Goal: Task Accomplishment & Management: Manage account settings

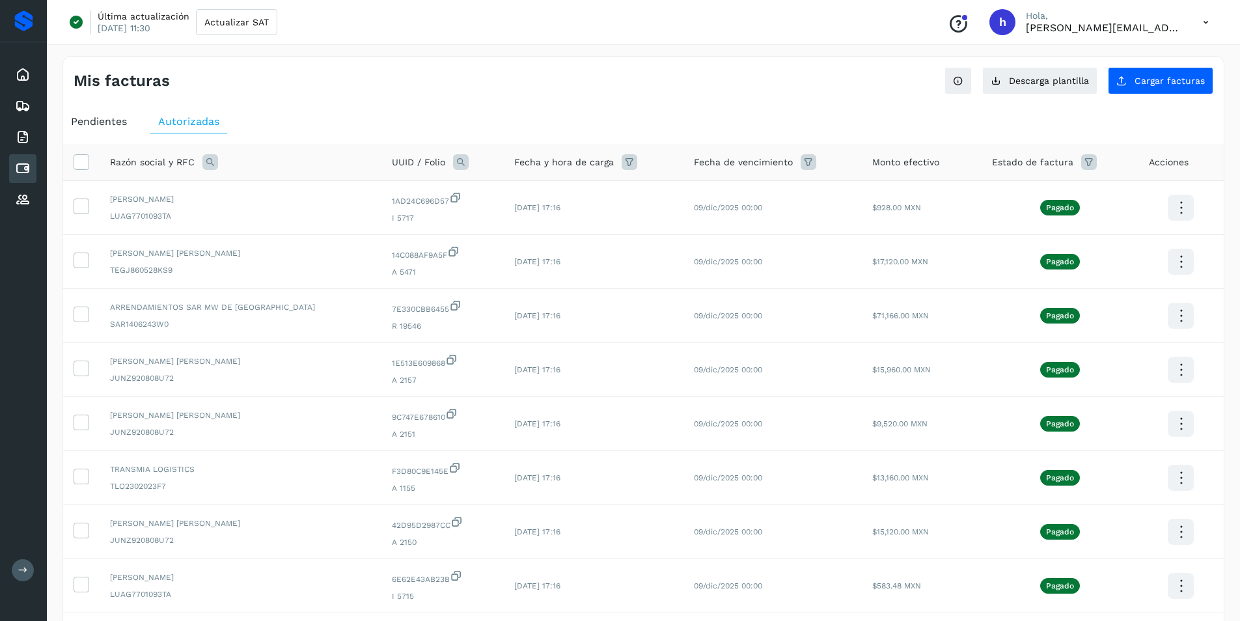
scroll to position [1042, 0]
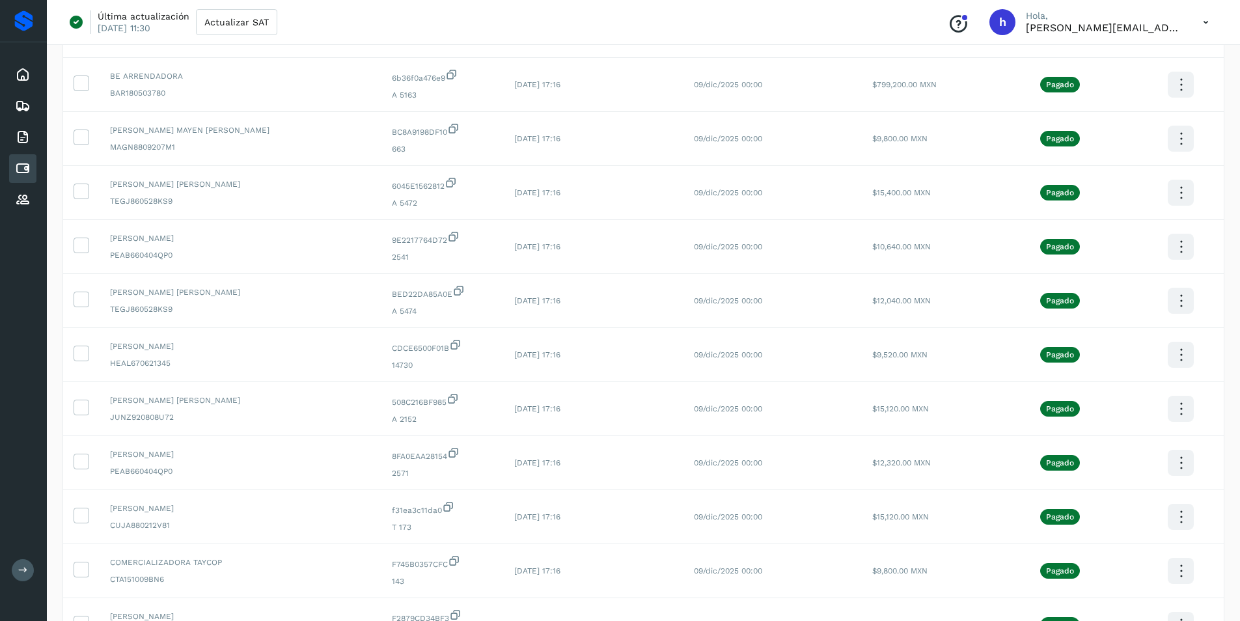
click at [25, 164] on icon at bounding box center [23, 169] width 16 height 16
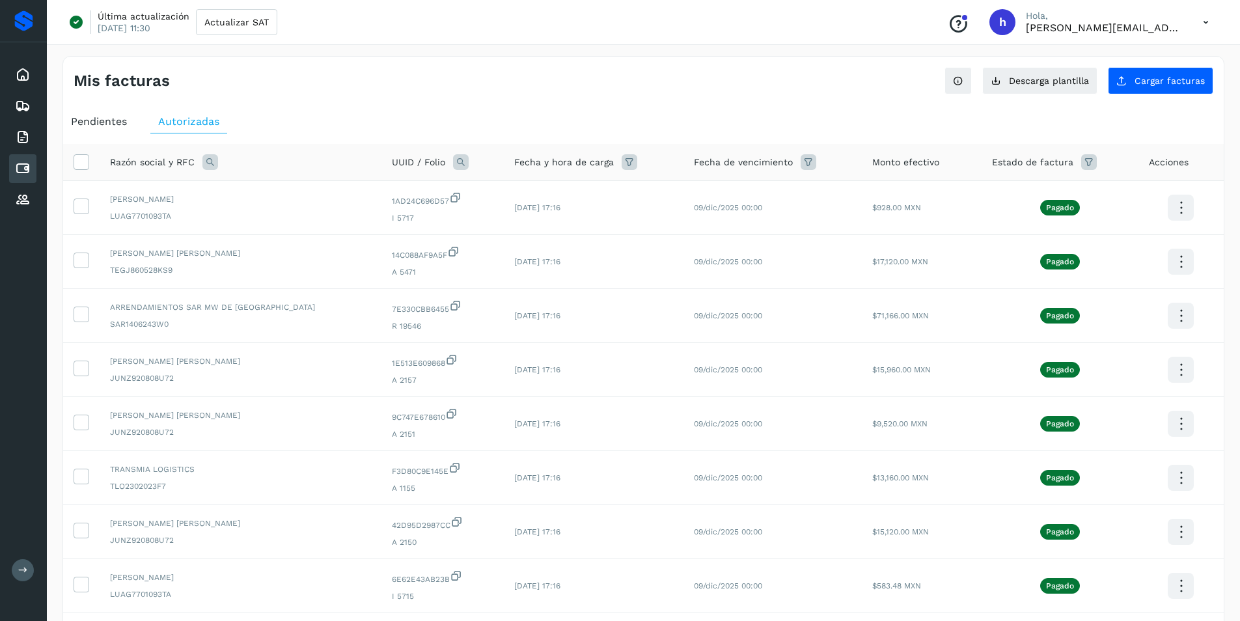
click at [102, 124] on span "Pendientes" at bounding box center [99, 121] width 56 height 12
select select "**"
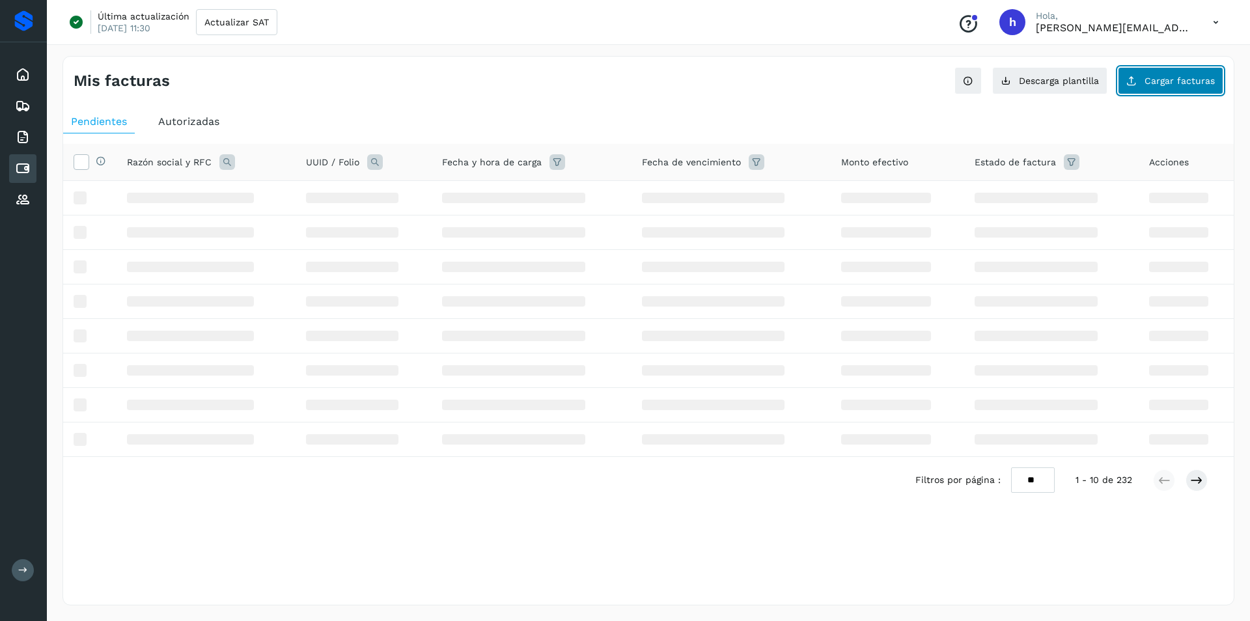
click at [1194, 87] on button "Cargar facturas" at bounding box center [1170, 80] width 105 height 27
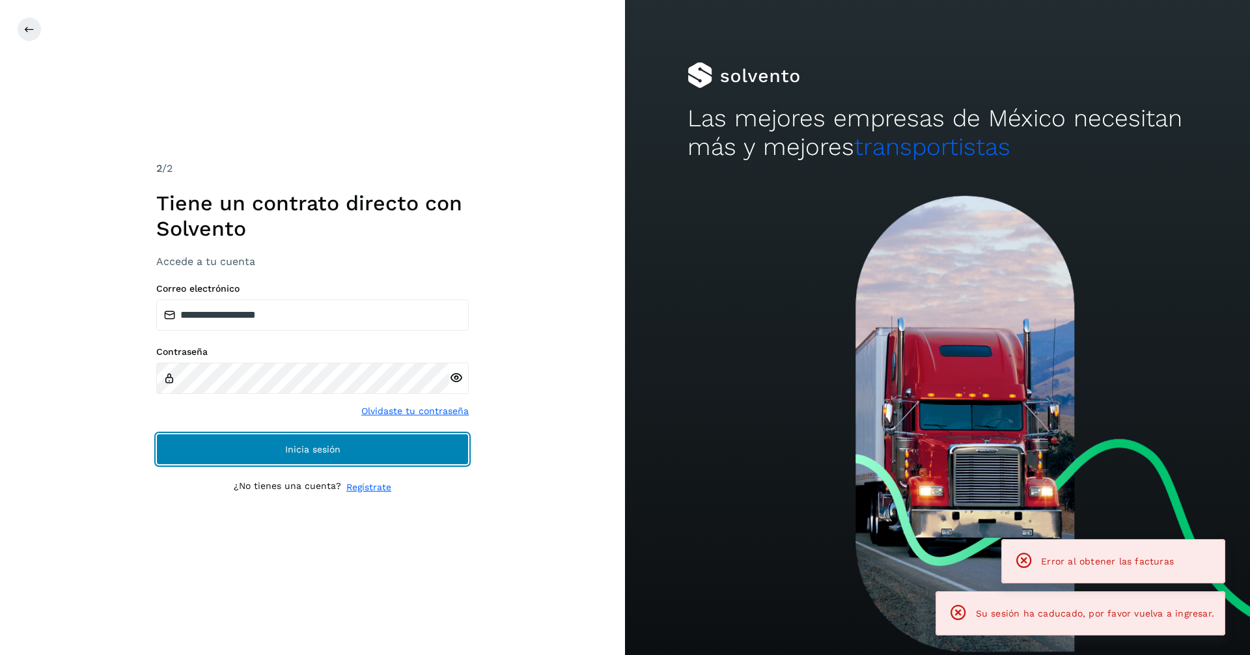
click at [394, 452] on button "Inicia sesión" at bounding box center [312, 449] width 313 height 31
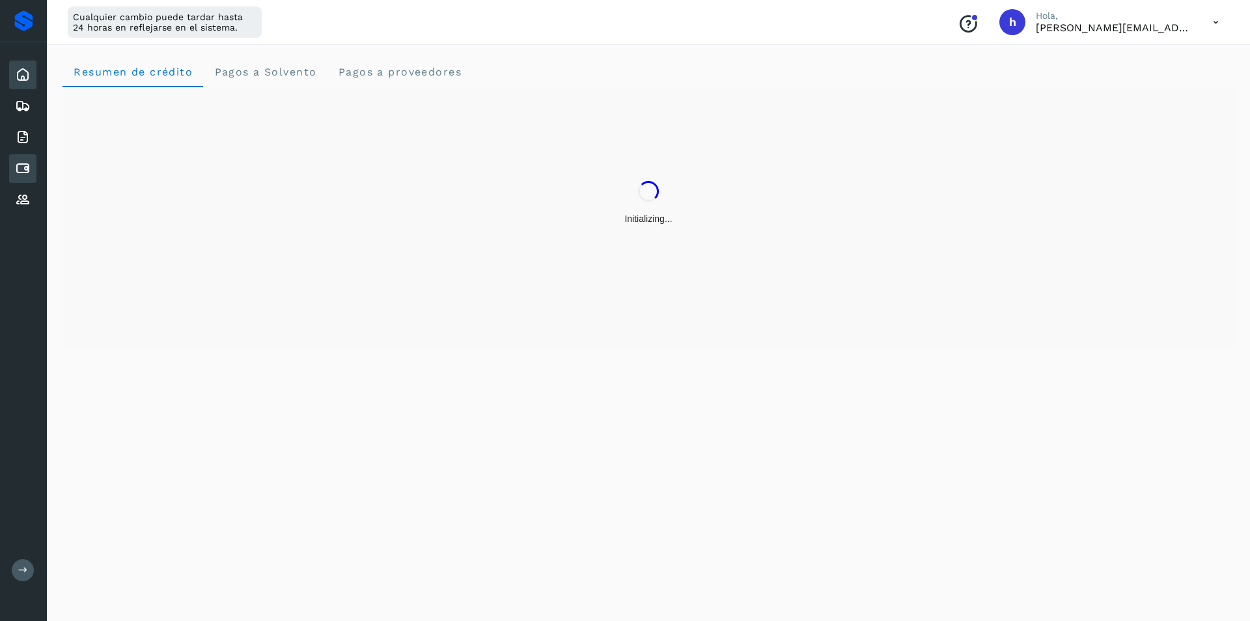
click at [27, 168] on icon at bounding box center [23, 169] width 16 height 16
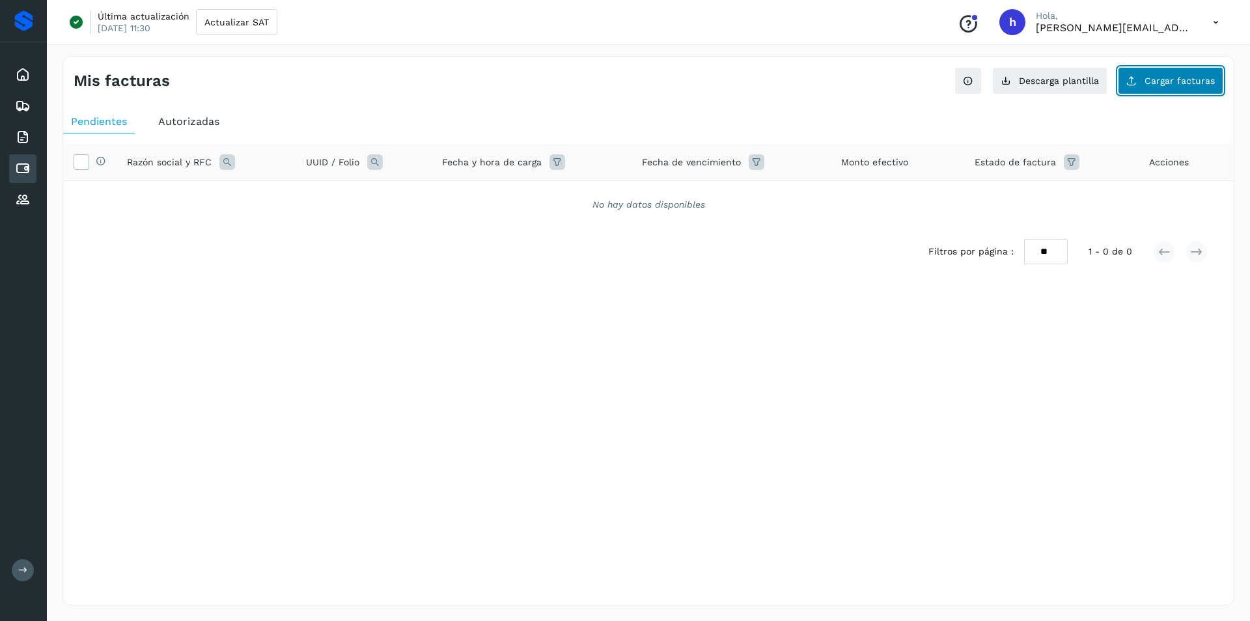
click at [1173, 78] on span "Cargar facturas" at bounding box center [1180, 80] width 70 height 9
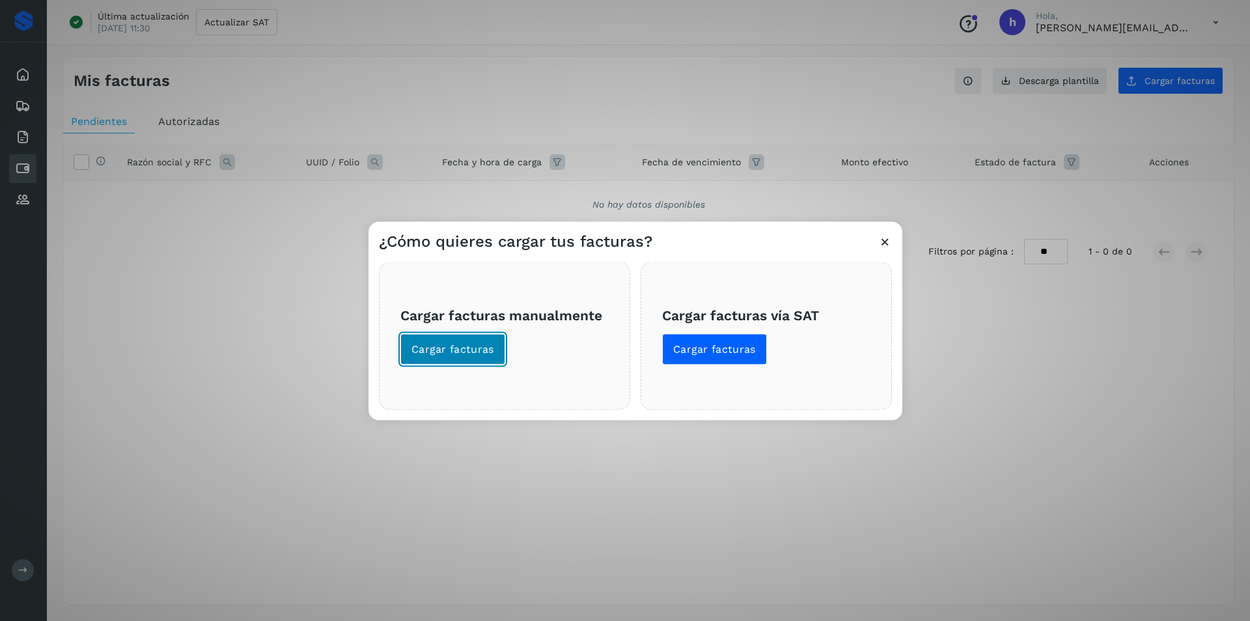
click at [465, 347] on span "Cargar facturas" at bounding box center [453, 350] width 83 height 14
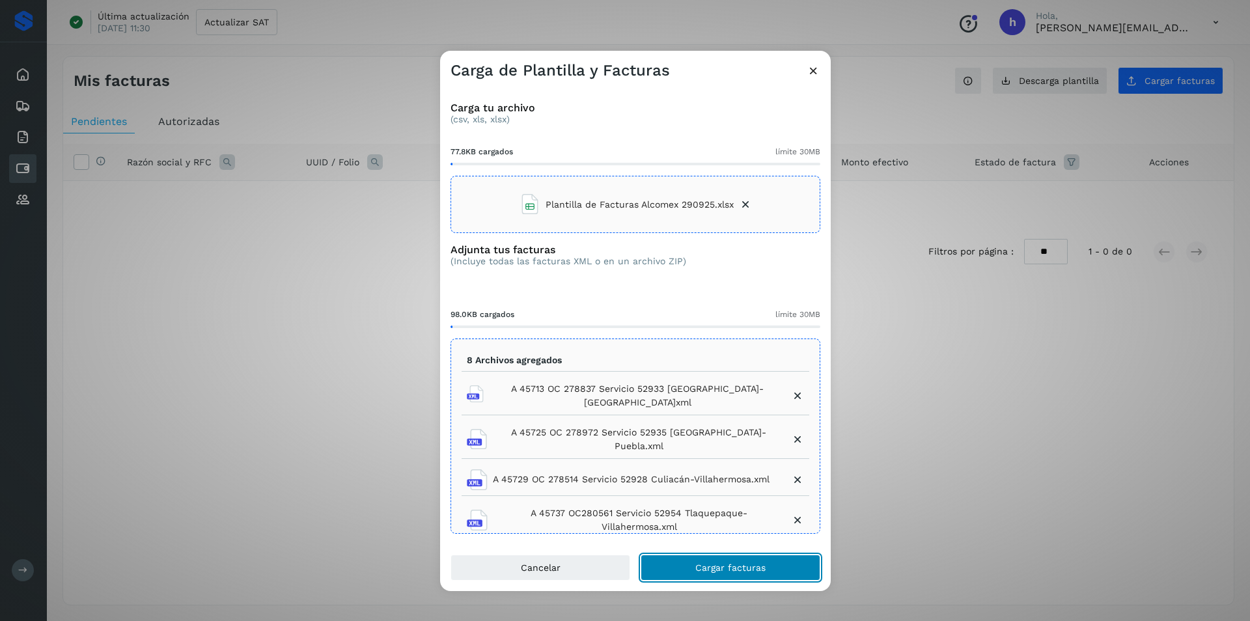
click at [737, 561] on button "Cargar facturas" at bounding box center [731, 568] width 180 height 26
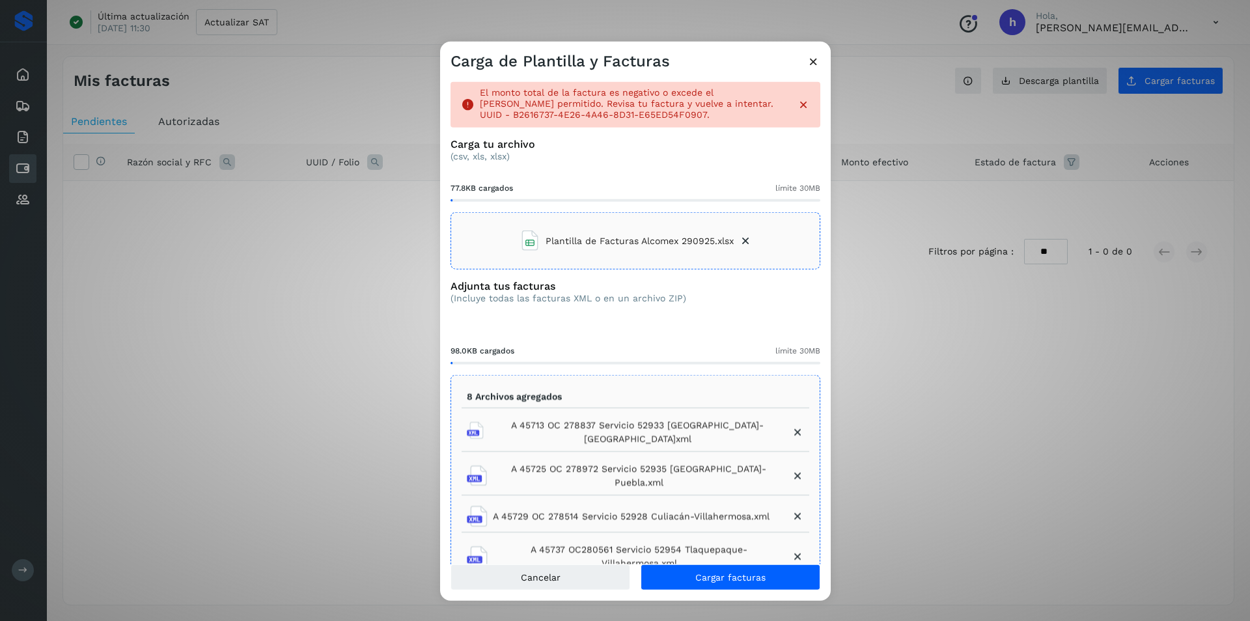
click at [754, 105] on p "El monto total de la factura es negativo o excede el [PERSON_NAME] permitido. R…" at bounding box center [633, 103] width 307 height 33
drag, startPoint x: 481, startPoint y: 115, endPoint x: 670, endPoint y: 124, distance: 189.1
click at [670, 124] on div "El monto total de la factura es negativo o excede el [PERSON_NAME] permitido. R…" at bounding box center [636, 105] width 370 height 46
copy p "B2616737-4E26-4A46-8D31-E65ED54F0907"
click at [742, 242] on icon at bounding box center [745, 240] width 13 height 13
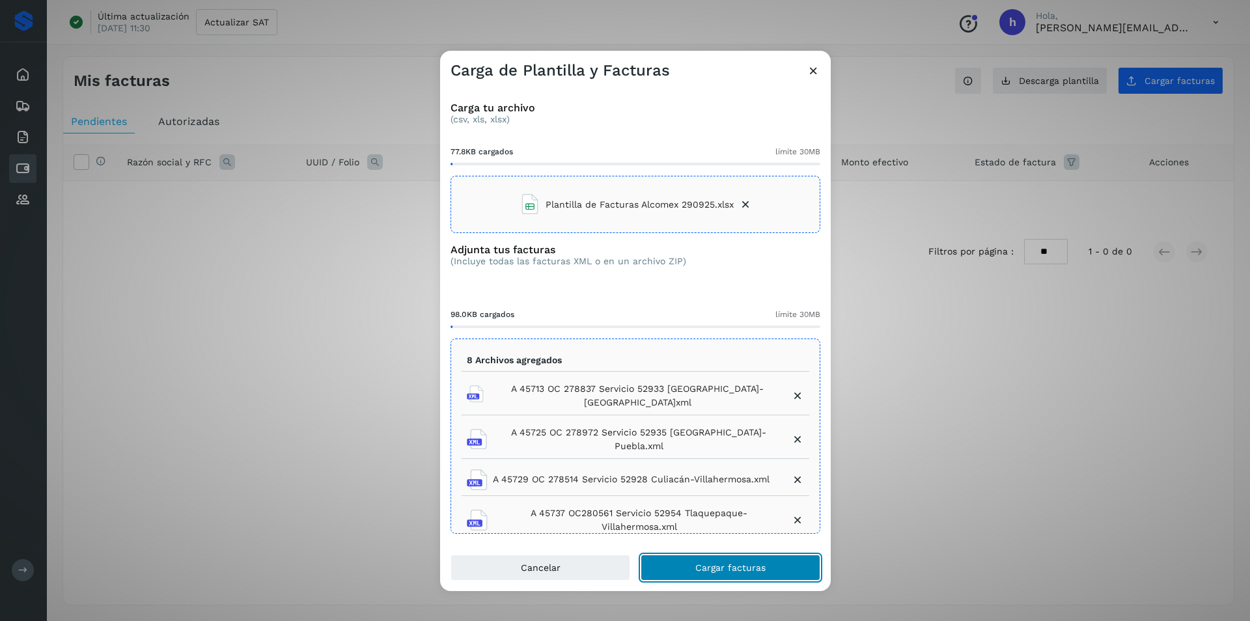
click at [736, 570] on span "Cargar facturas" at bounding box center [730, 567] width 70 height 9
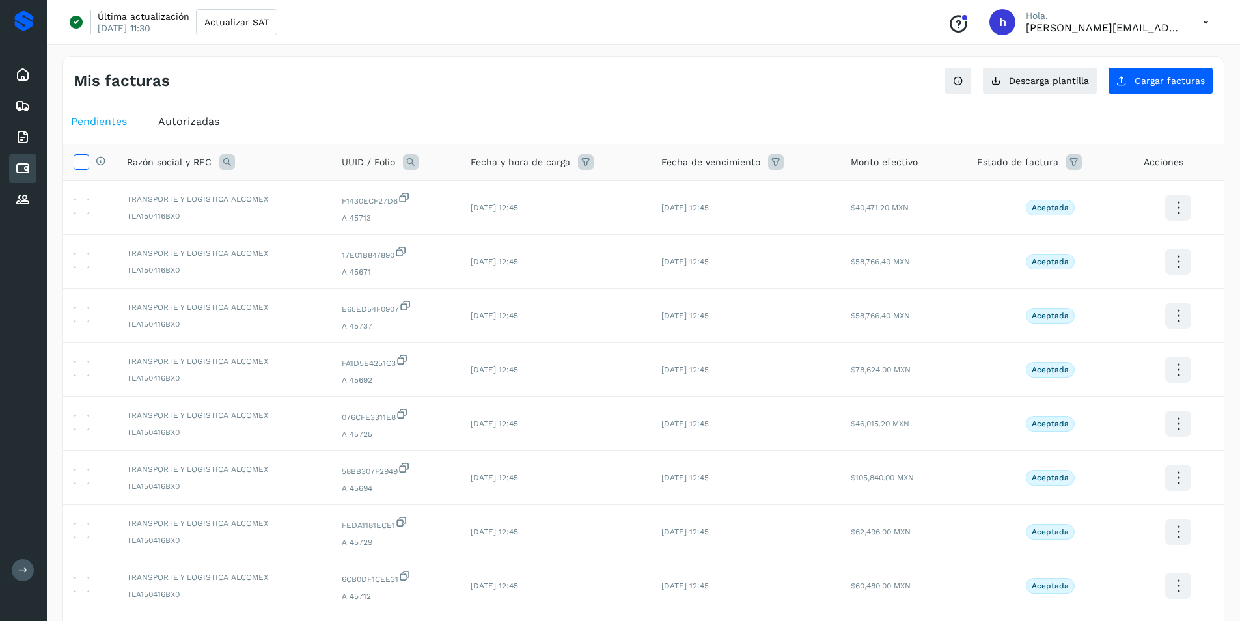
click at [77, 157] on icon at bounding box center [81, 161] width 14 height 14
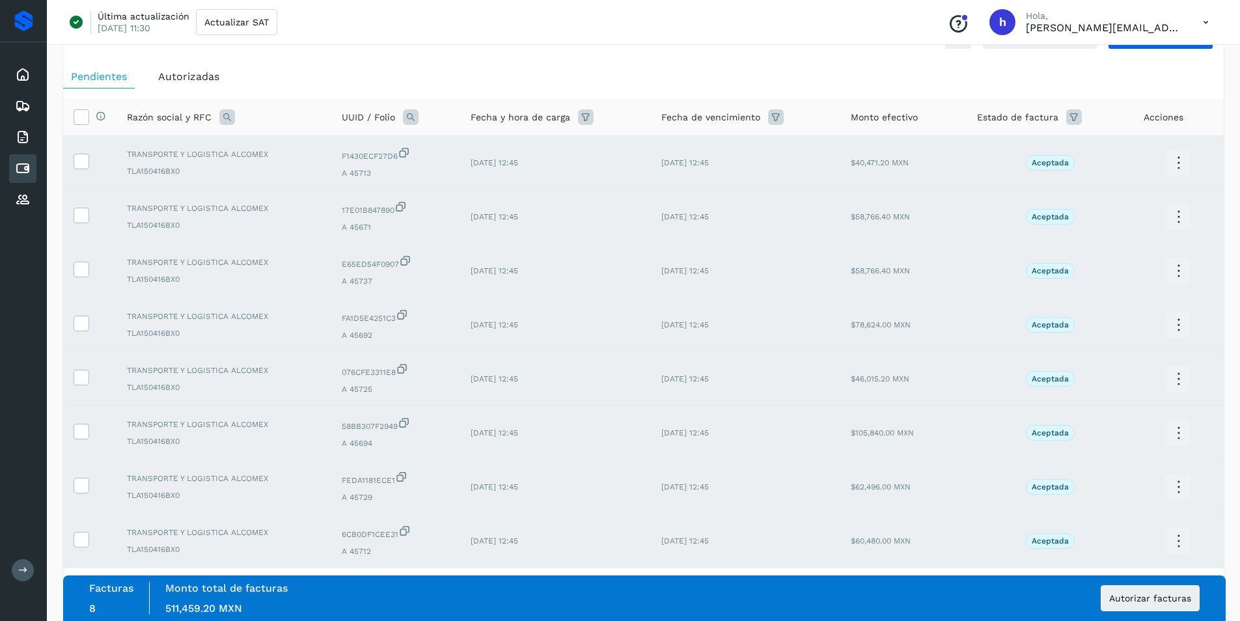
scroll to position [103, 0]
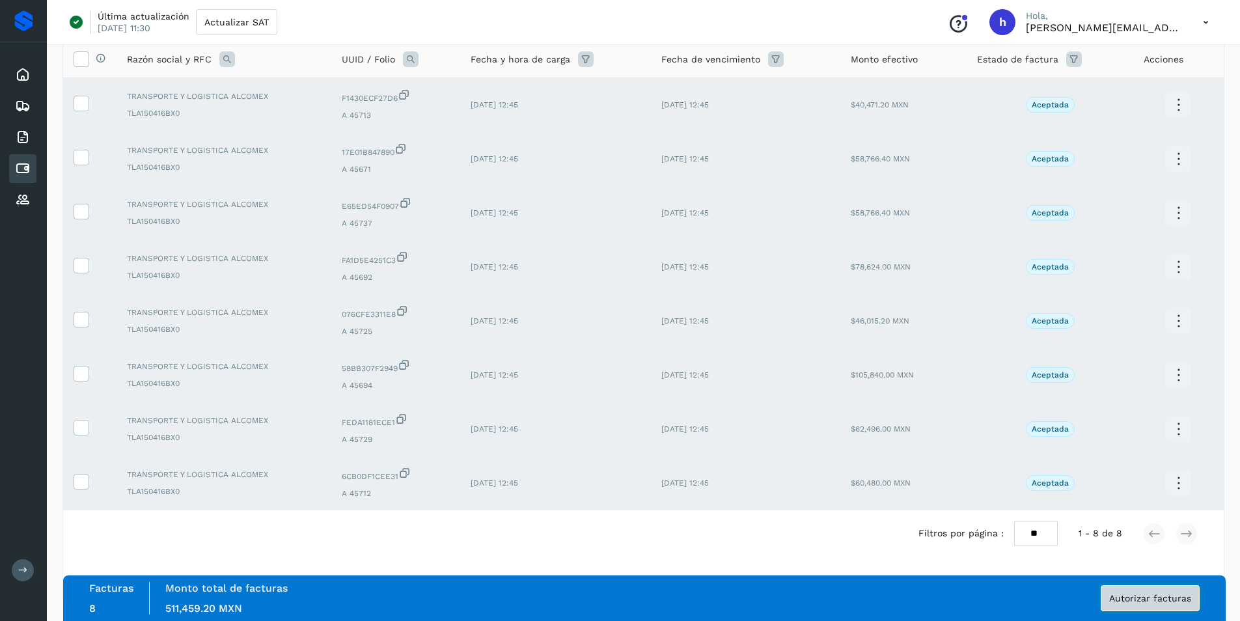
click at [1178, 598] on span "Autorizar facturas" at bounding box center [1151, 598] width 82 height 9
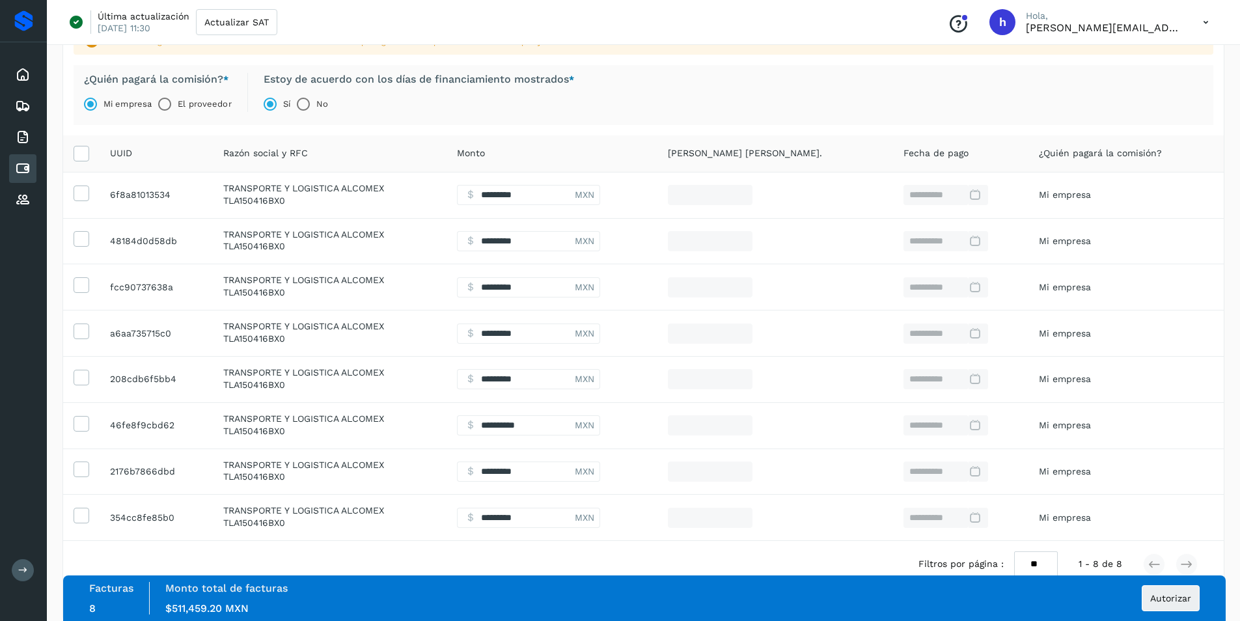
scroll to position [165, 0]
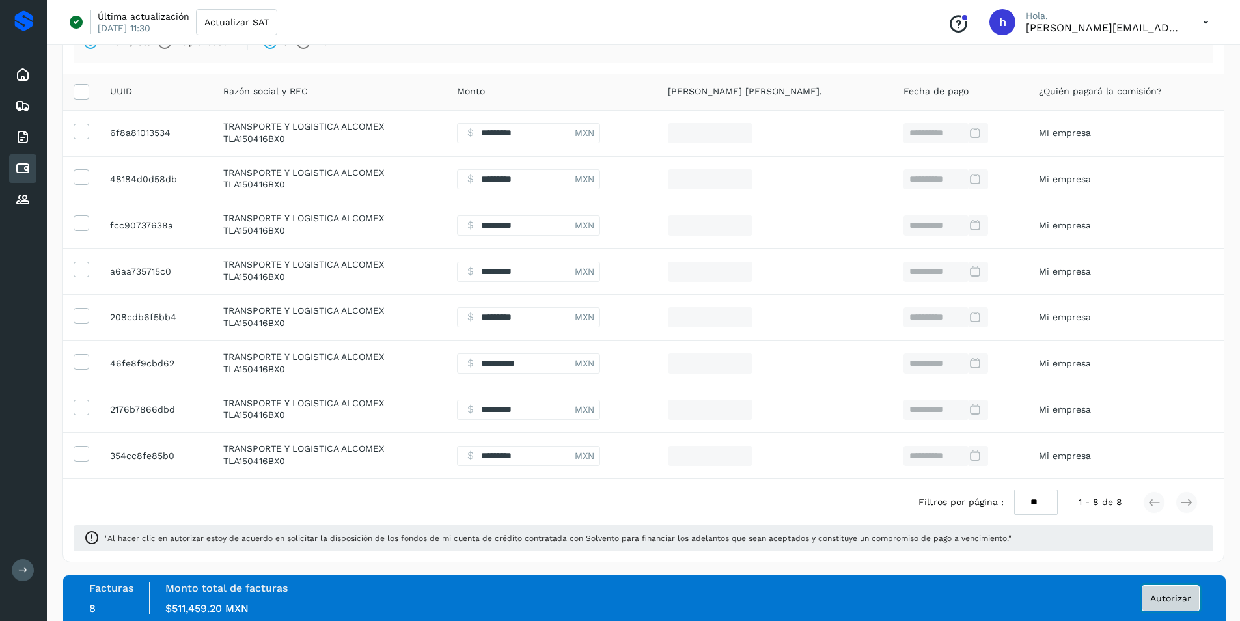
click at [1186, 603] on span "Autorizar" at bounding box center [1171, 598] width 41 height 9
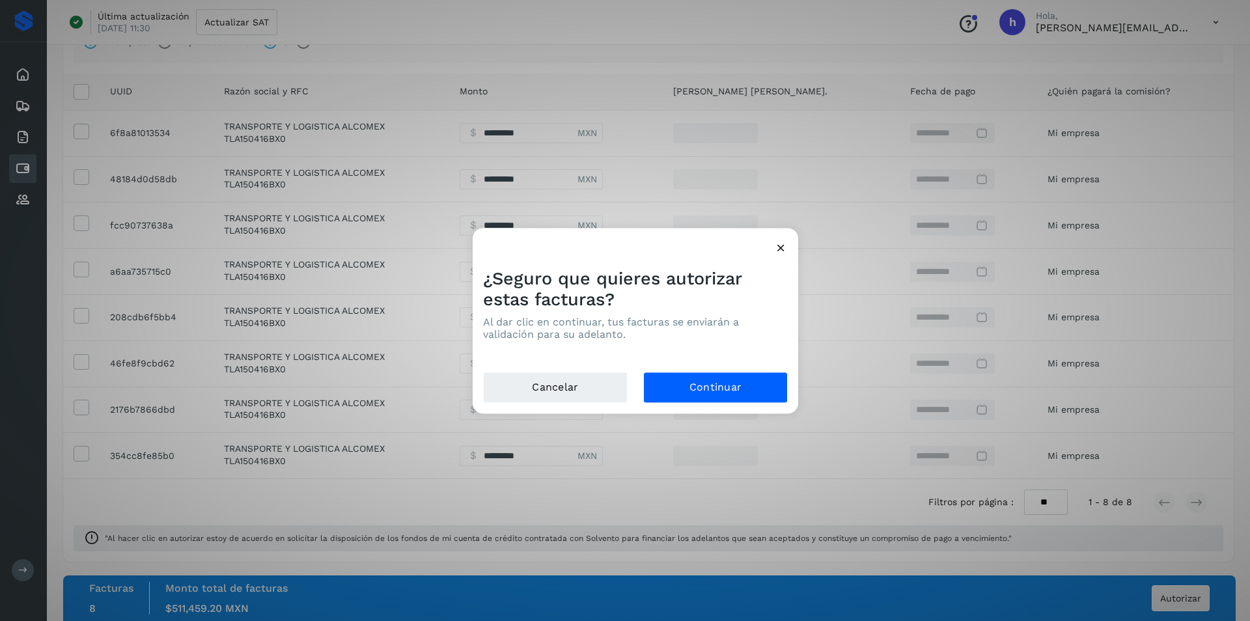
click at [700, 371] on div "¿Seguro que quieres autorizar estas facturas? Al dar clic en continuar, tus fac…" at bounding box center [636, 315] width 326 height 114
click at [712, 393] on button "Continuar" at bounding box center [715, 387] width 145 height 31
